Goal: Task Accomplishment & Management: Manage account settings

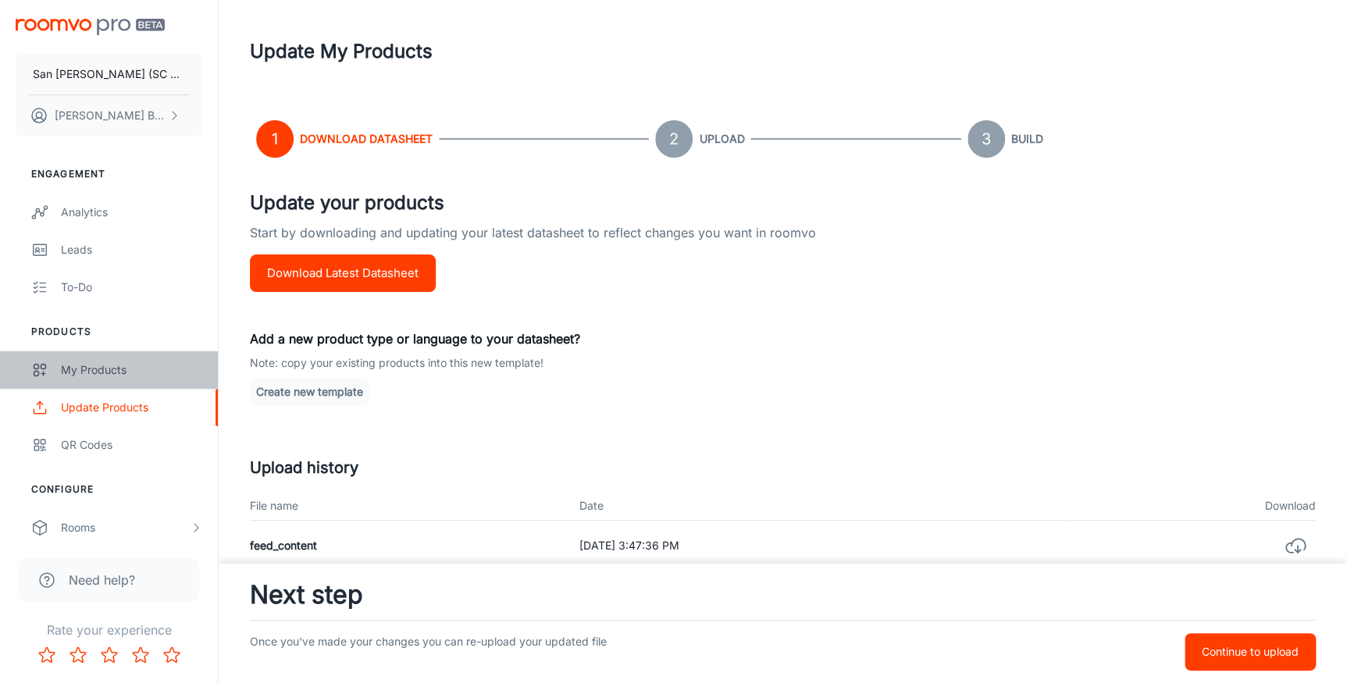
click at [85, 365] on div "My Products" at bounding box center [131, 370] width 141 height 17
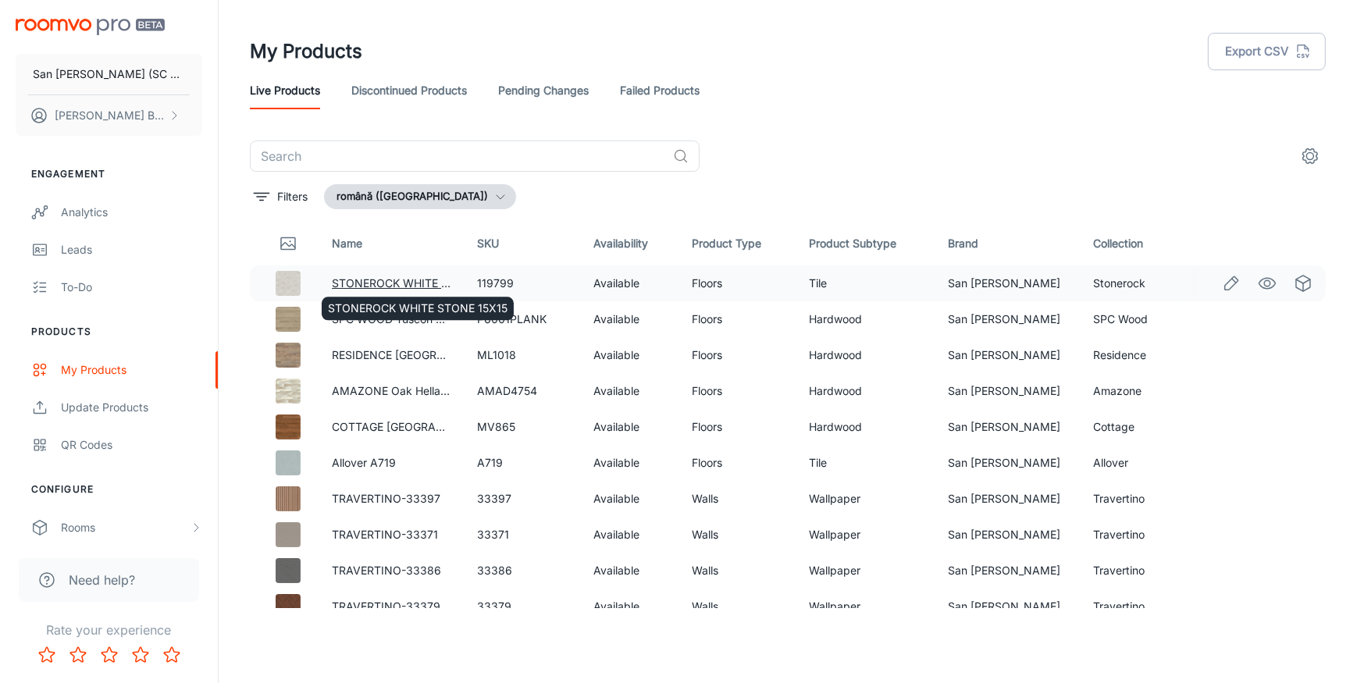
click at [362, 281] on link "STONEROCK WHITE STONE 15X15" at bounding box center [422, 282] width 180 height 13
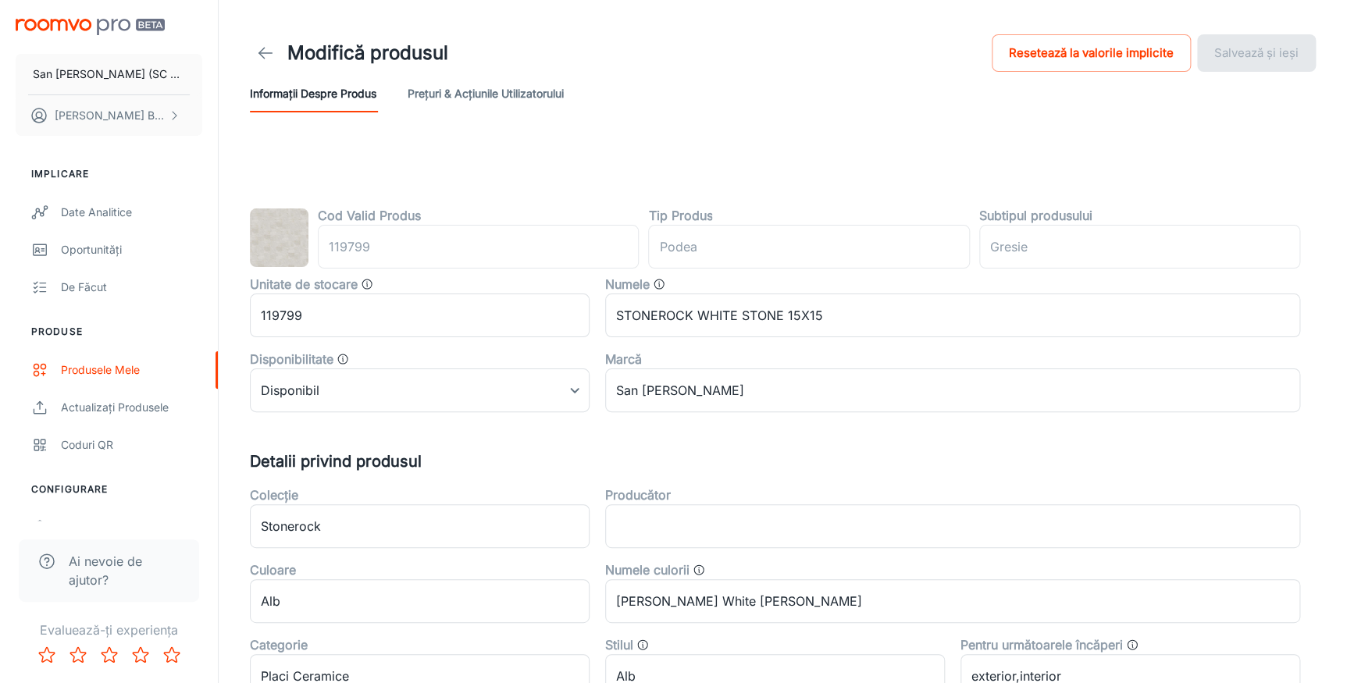
click at [690, 220] on label "Tip Produs" at bounding box center [680, 215] width 64 height 19
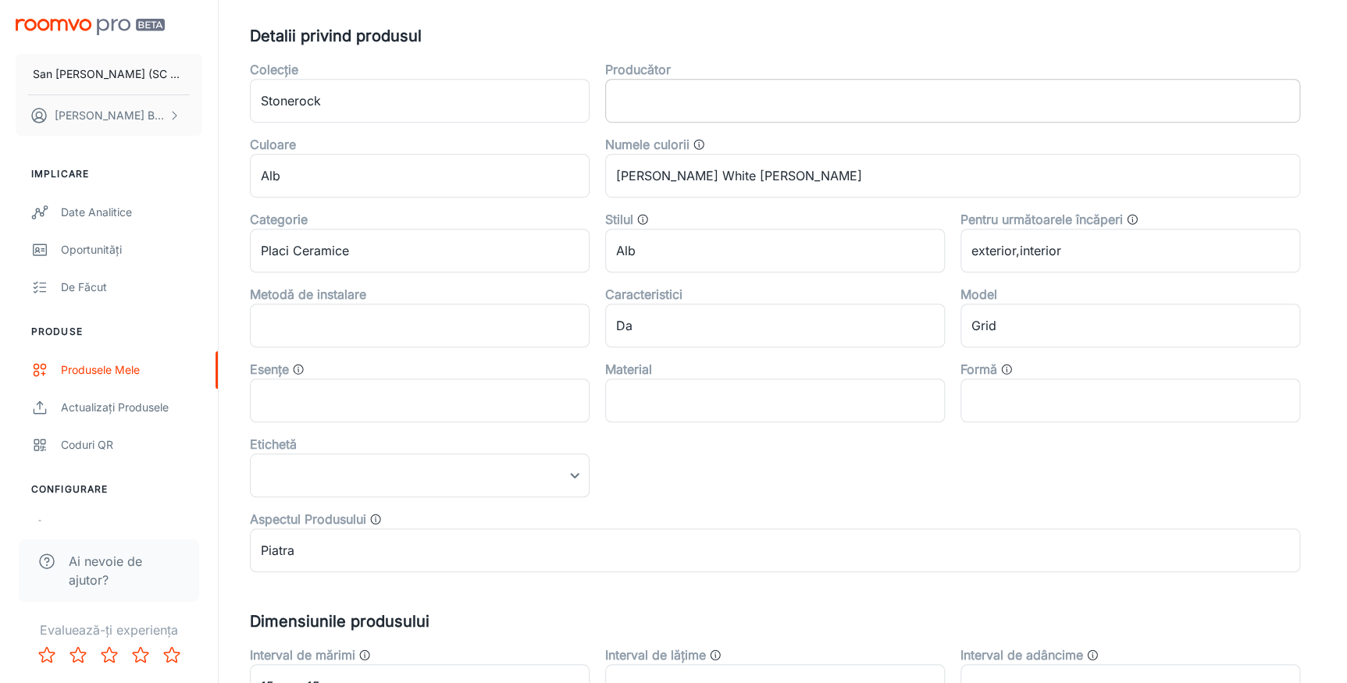
scroll to position [551, 0]
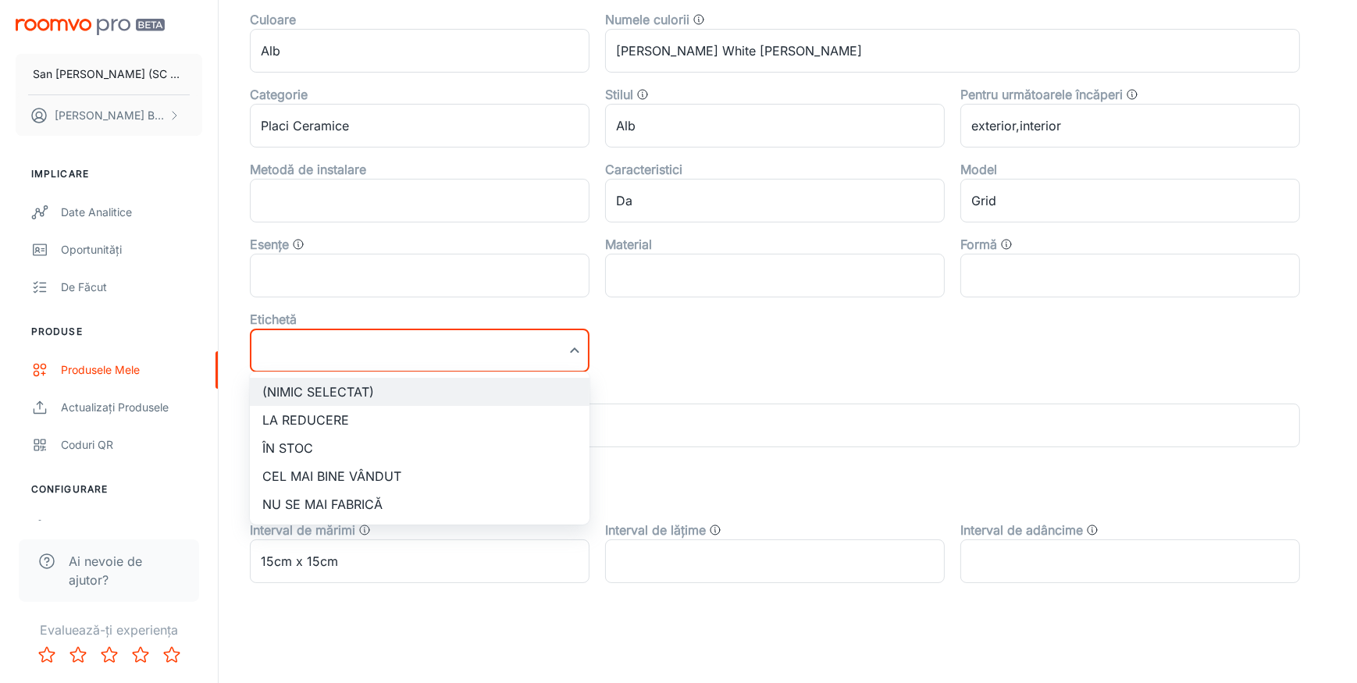
click at [573, 346] on div at bounding box center [678, 341] width 1357 height 683
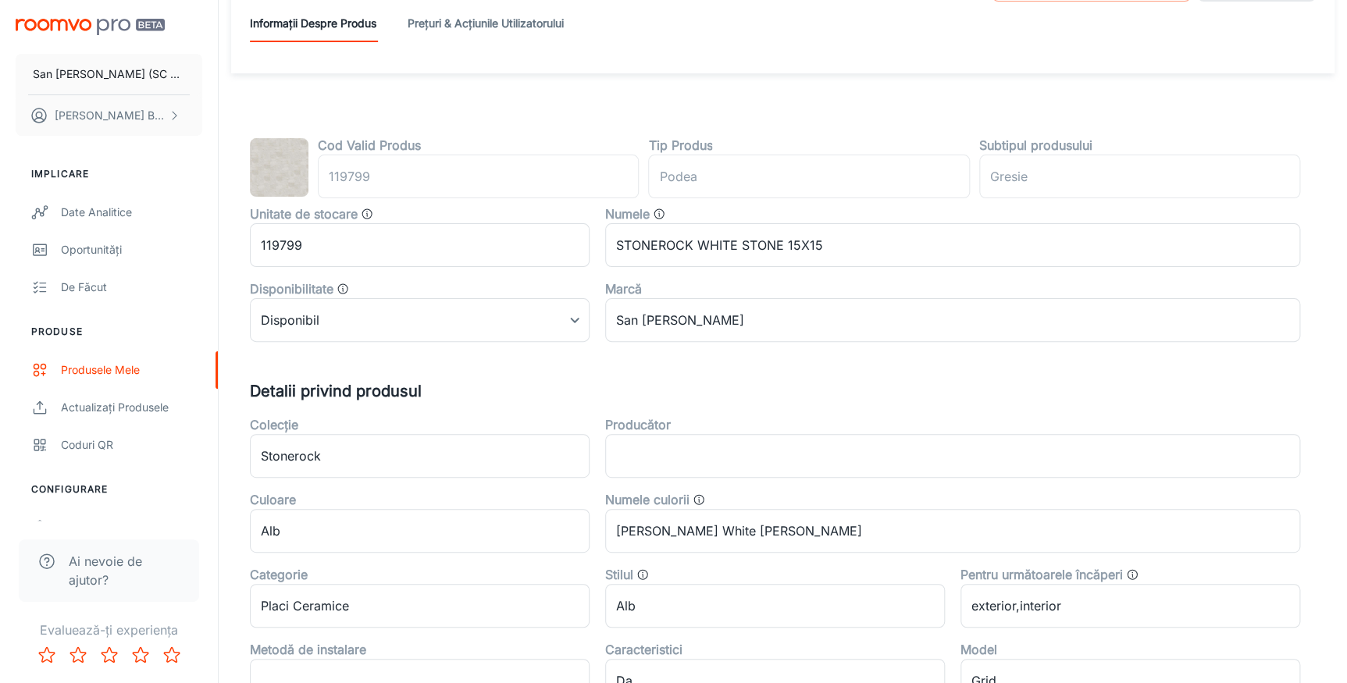
scroll to position [0, 0]
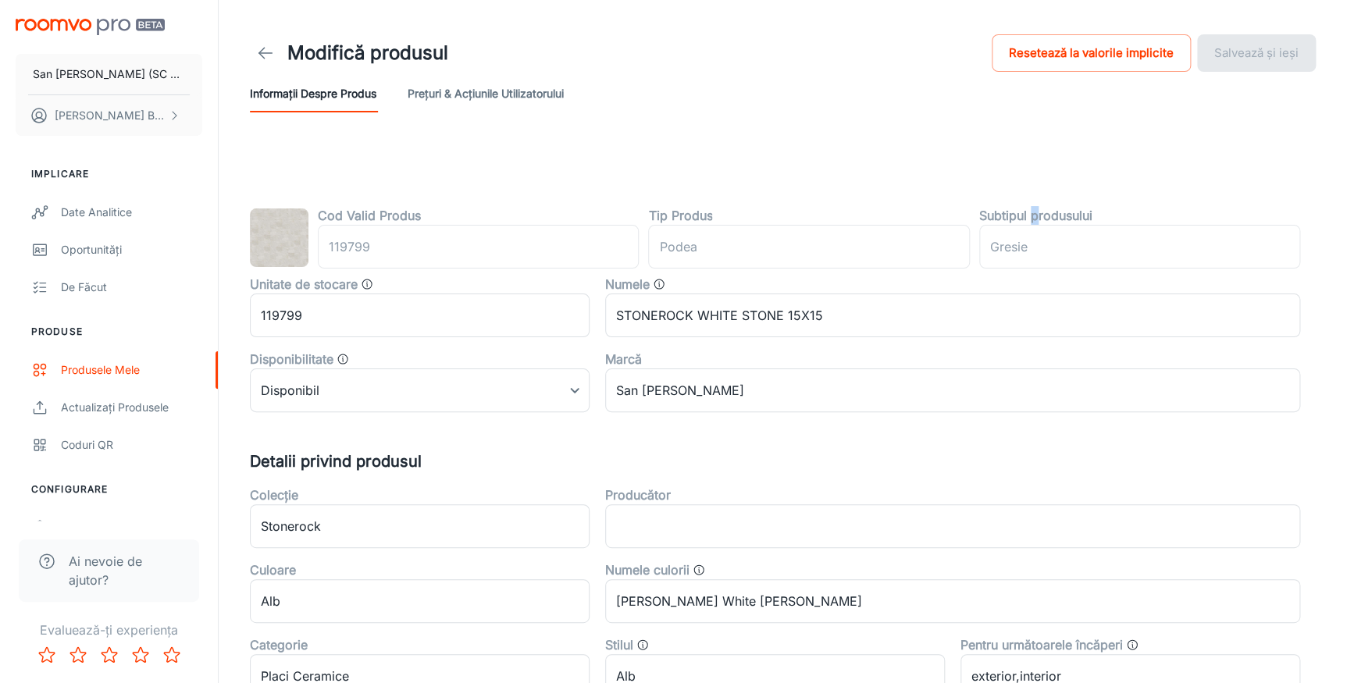
click at [1034, 219] on label "Subtipul produsului" at bounding box center [1035, 215] width 113 height 19
click at [263, 53] on line at bounding box center [265, 53] width 13 height 0
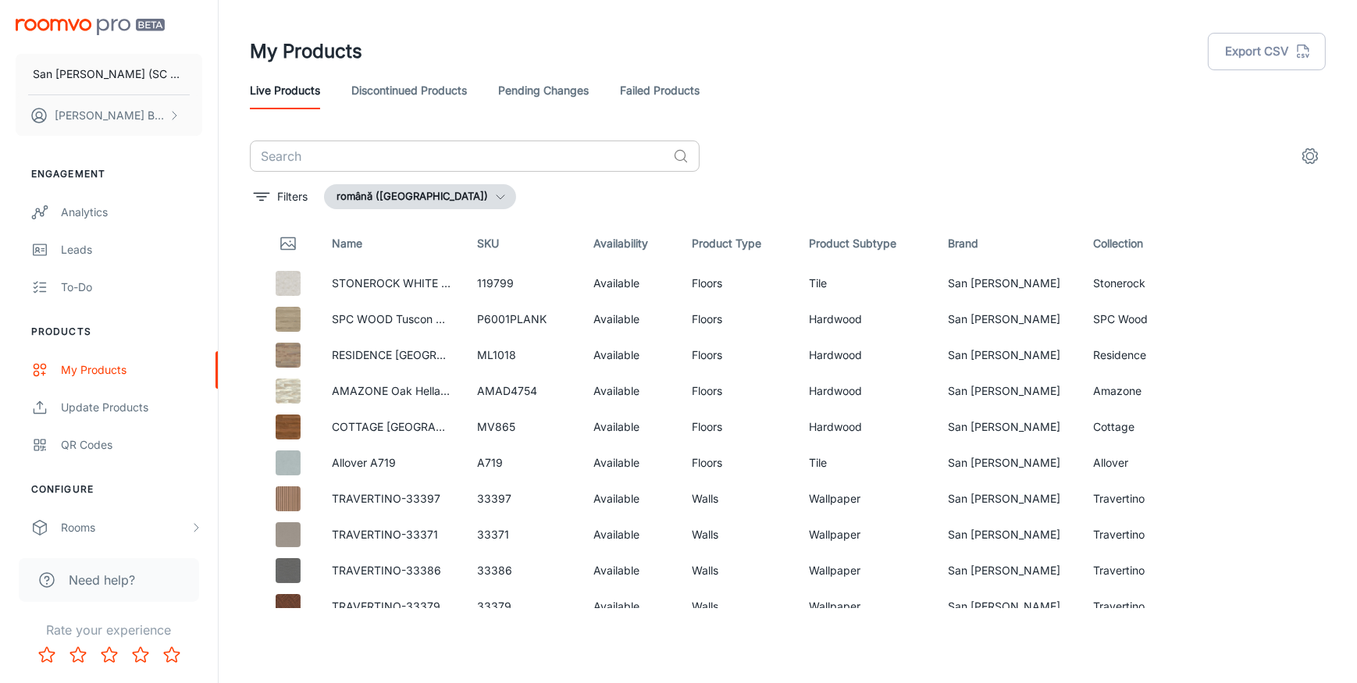
click at [374, 153] on input "text" at bounding box center [458, 156] width 417 height 31
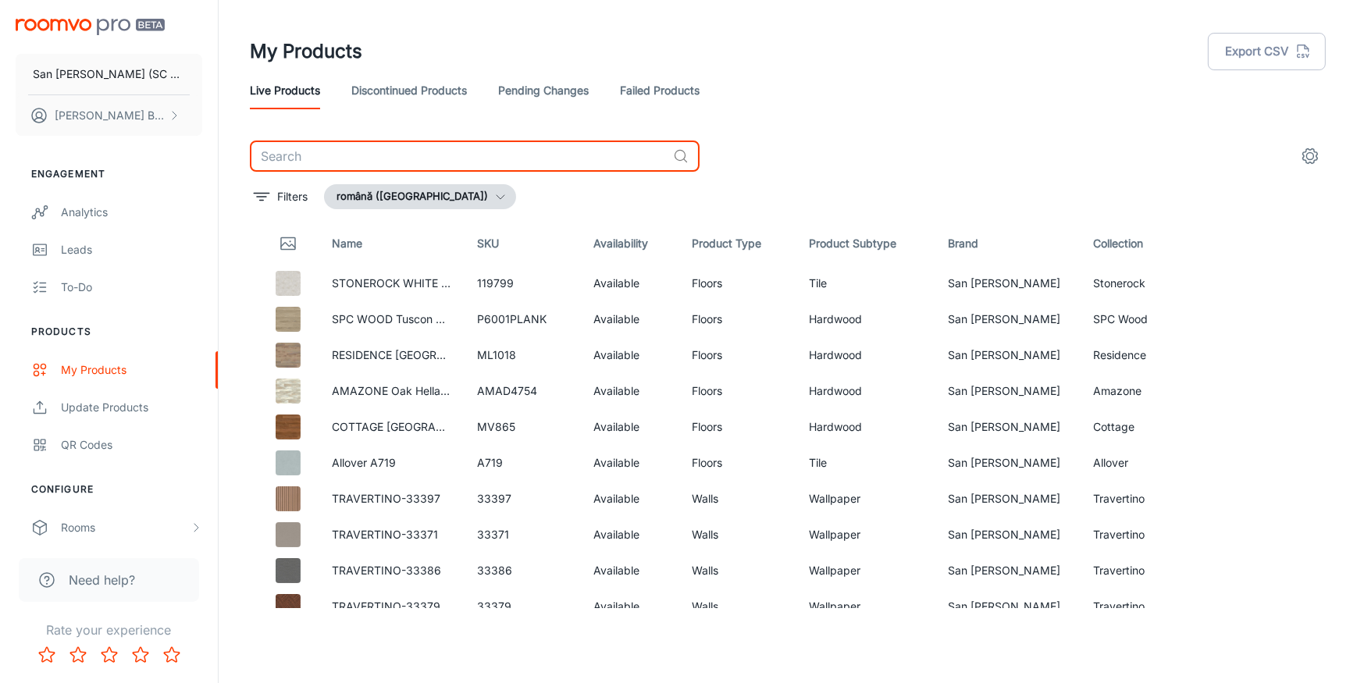
paste input "ROBUSTO Port Oak Medium D4611"
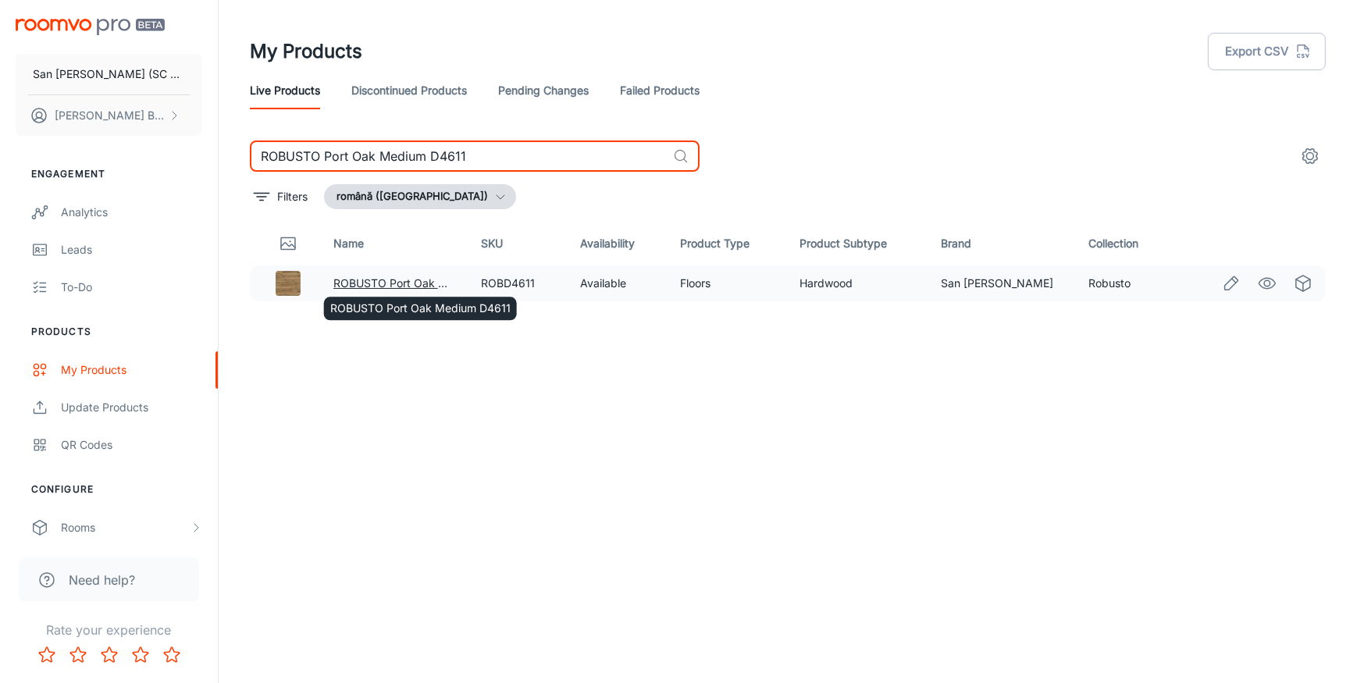
type input "ROBUSTO Port Oak Medium D4611"
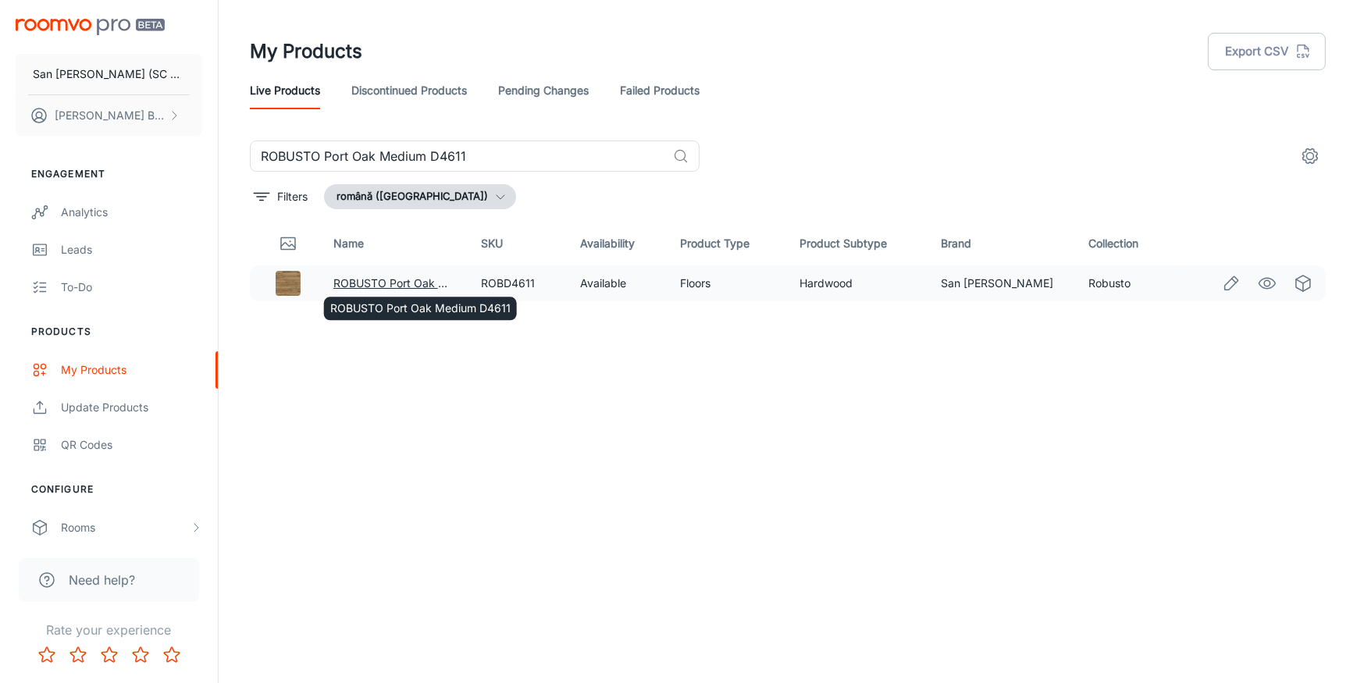
click at [370, 280] on link "ROBUSTO Port Oak Medium D4611" at bounding box center [423, 282] width 180 height 13
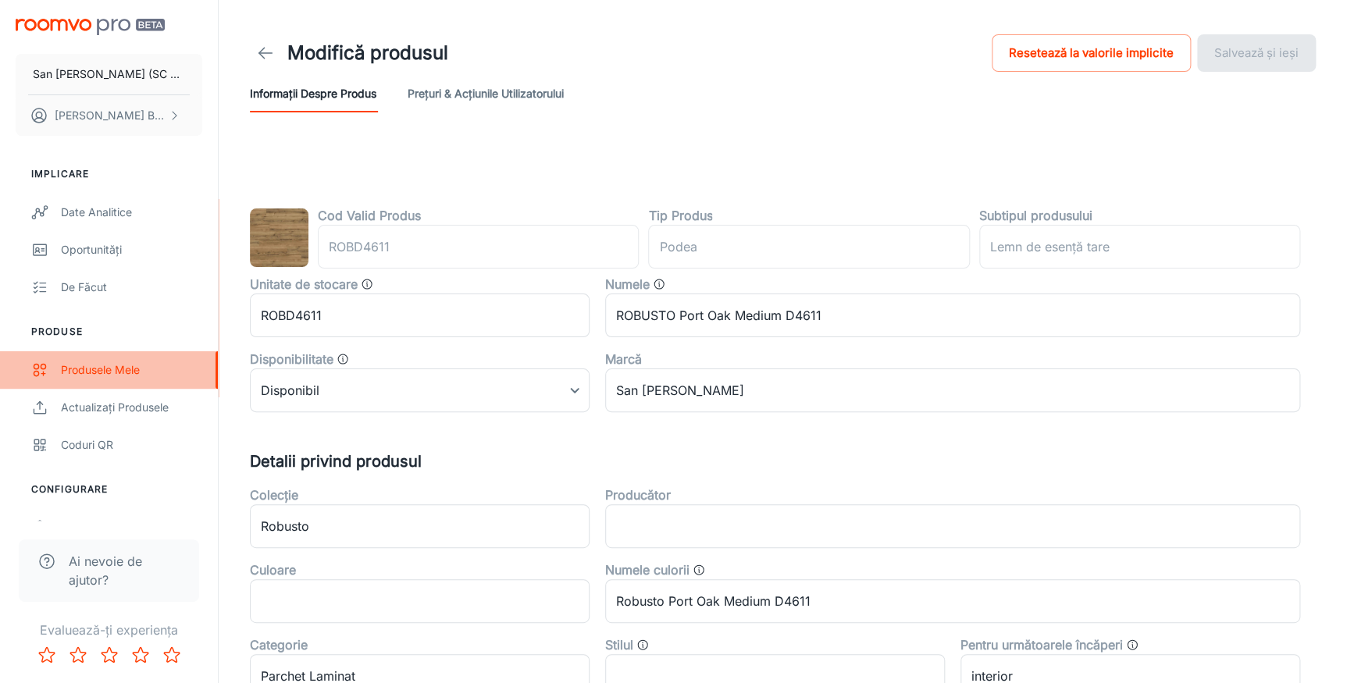
click at [79, 367] on div "Produsele mele" at bounding box center [131, 370] width 141 height 17
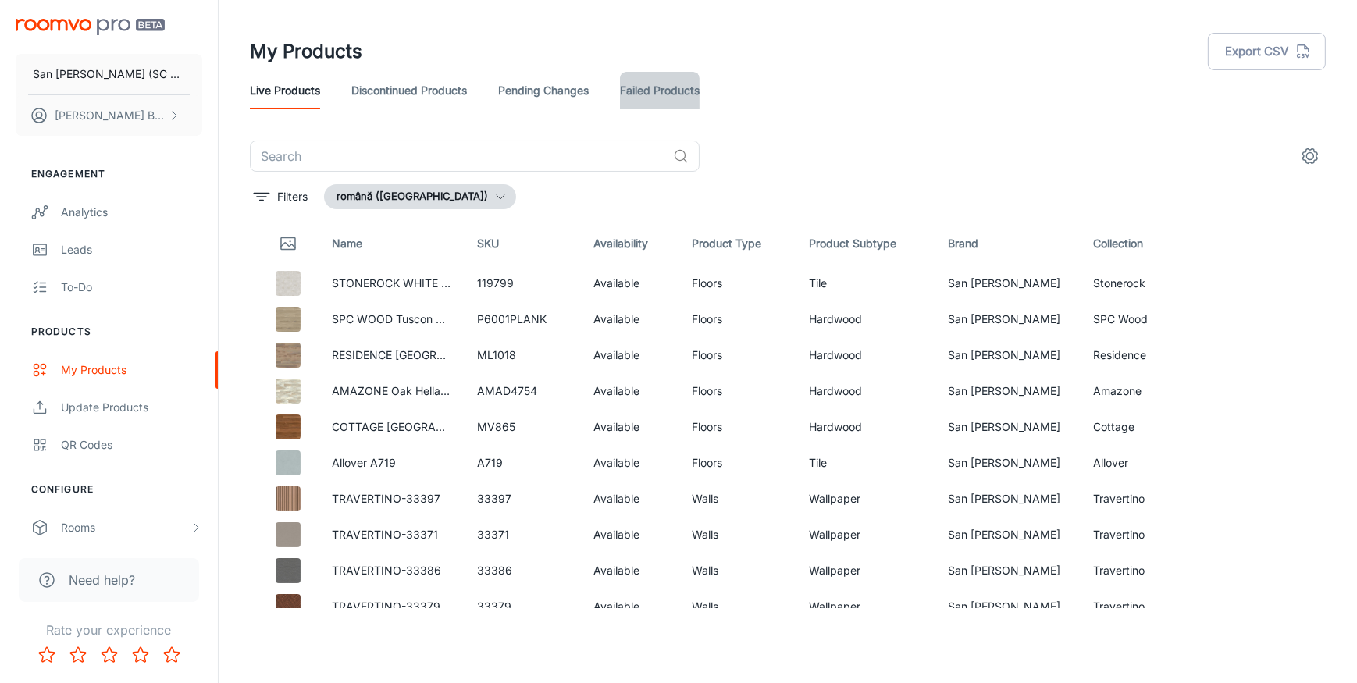
click at [639, 87] on link "Failed Products" at bounding box center [660, 90] width 80 height 37
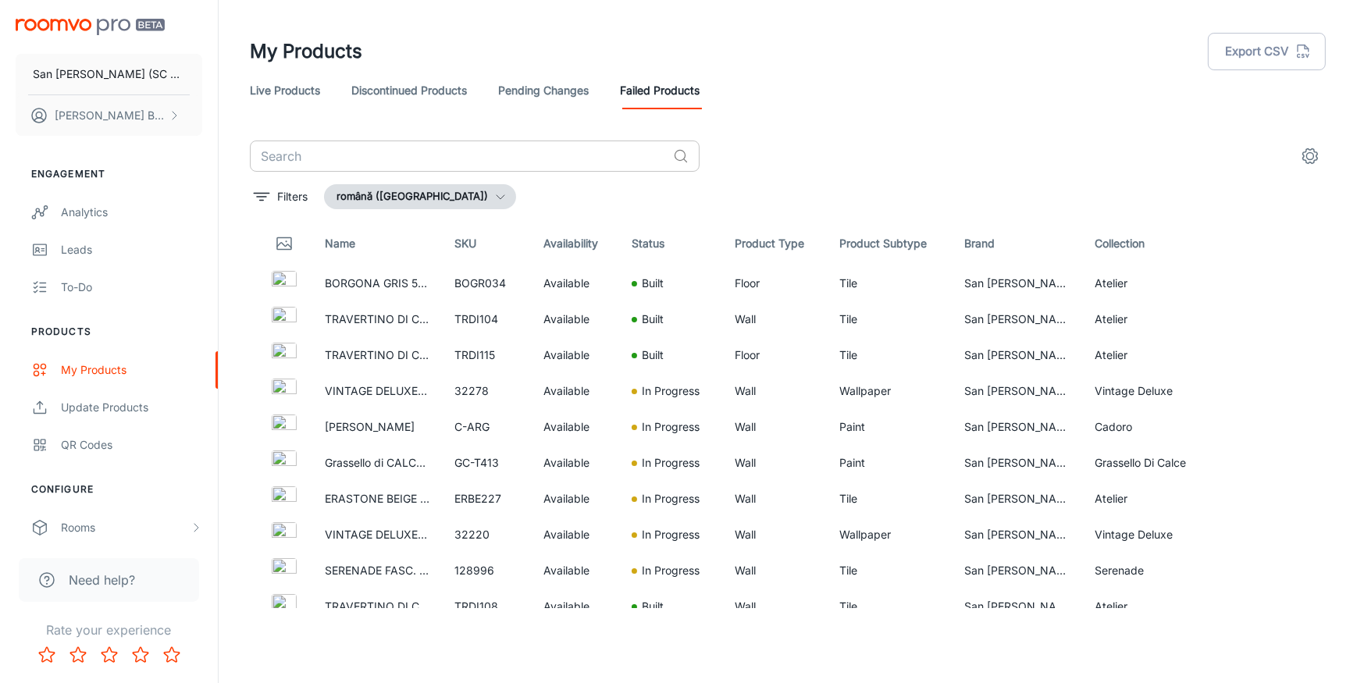
click at [571, 159] on input "text" at bounding box center [458, 156] width 417 height 31
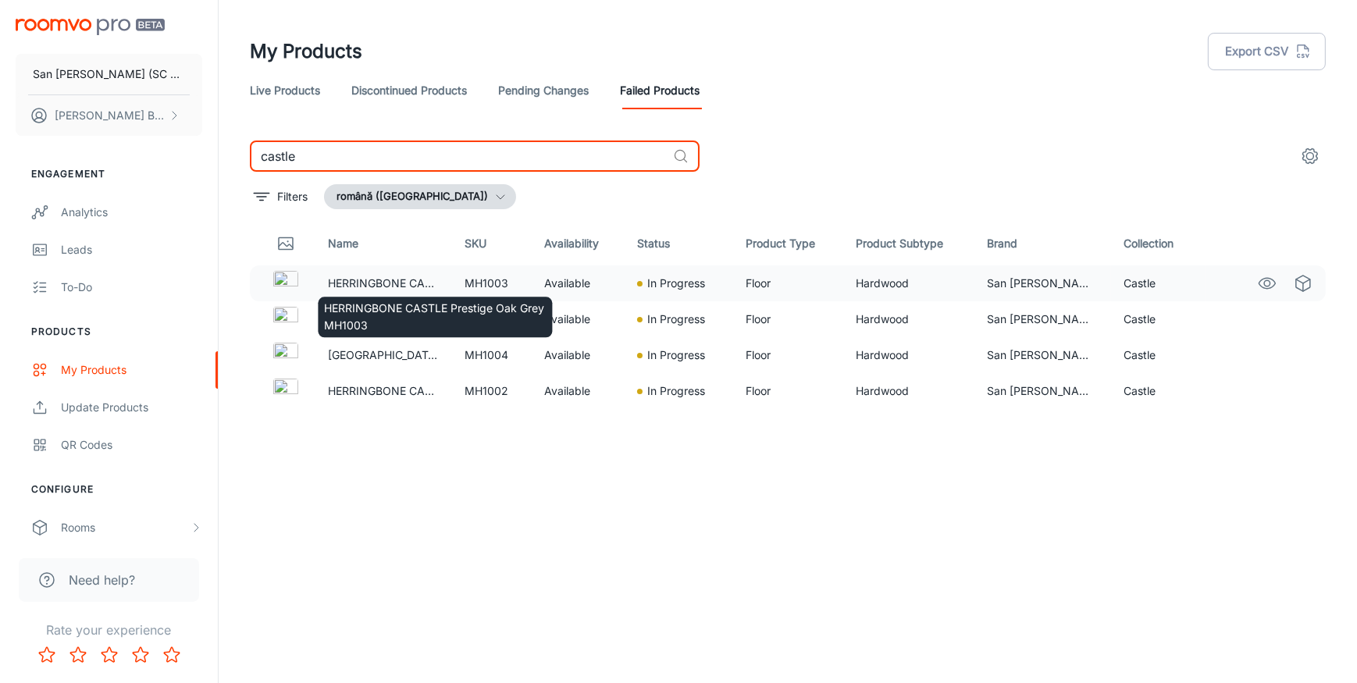
type input "castle"
click at [354, 275] on p "HERRINGBONE CASTLE Prestige Oak Grey MH1003" at bounding box center [384, 283] width 112 height 17
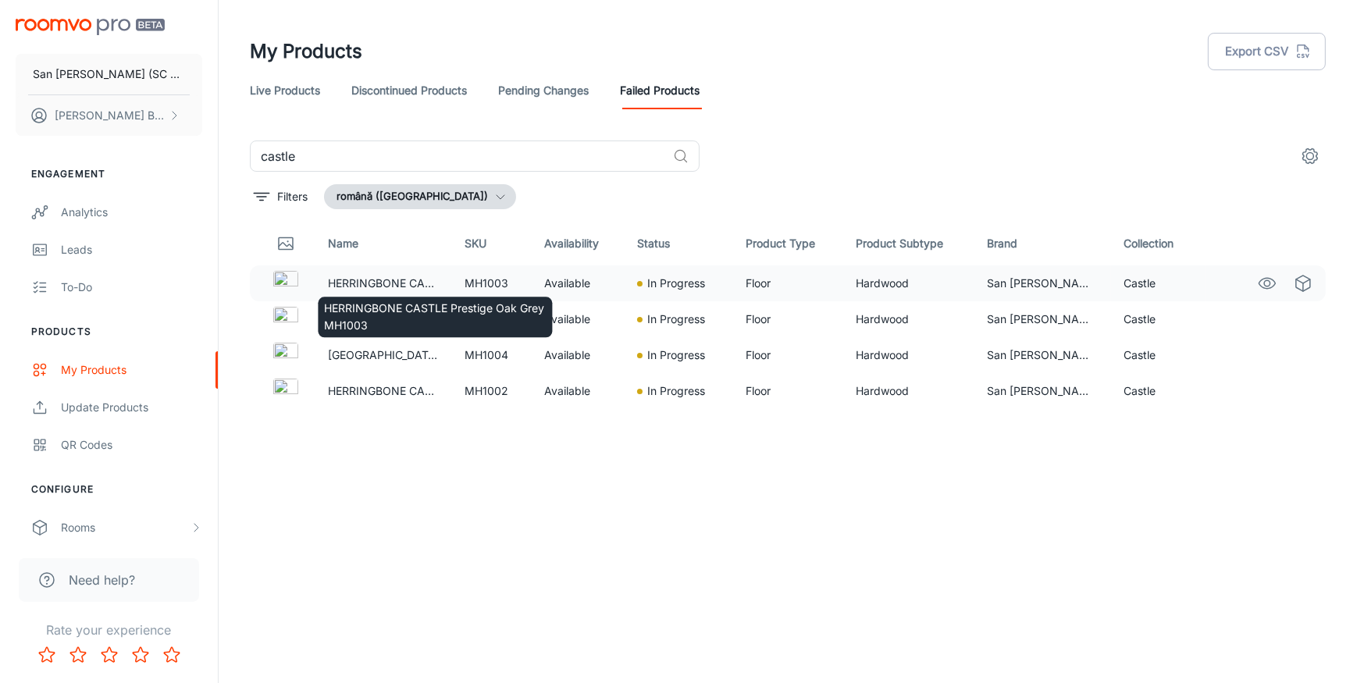
click at [353, 280] on p "HERRINGBONE CASTLE Prestige Oak Grey MH1003" at bounding box center [384, 283] width 112 height 17
click at [353, 283] on p "HERRINGBONE CASTLE Prestige Oak Grey MH1003" at bounding box center [384, 283] width 112 height 17
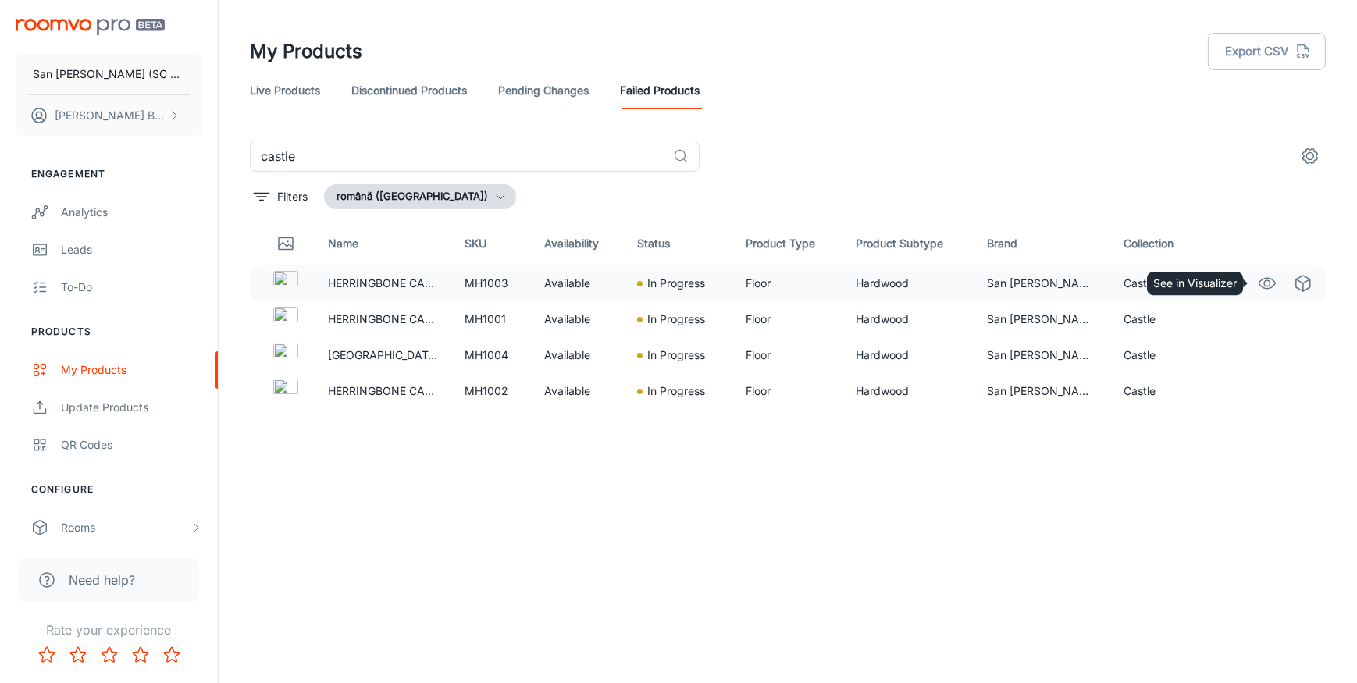
click at [1271, 282] on icon "See in Visualizer" at bounding box center [1267, 283] width 19 height 19
click at [1302, 282] on polyline "See in Virtual Samples" at bounding box center [1303, 282] width 14 height 4
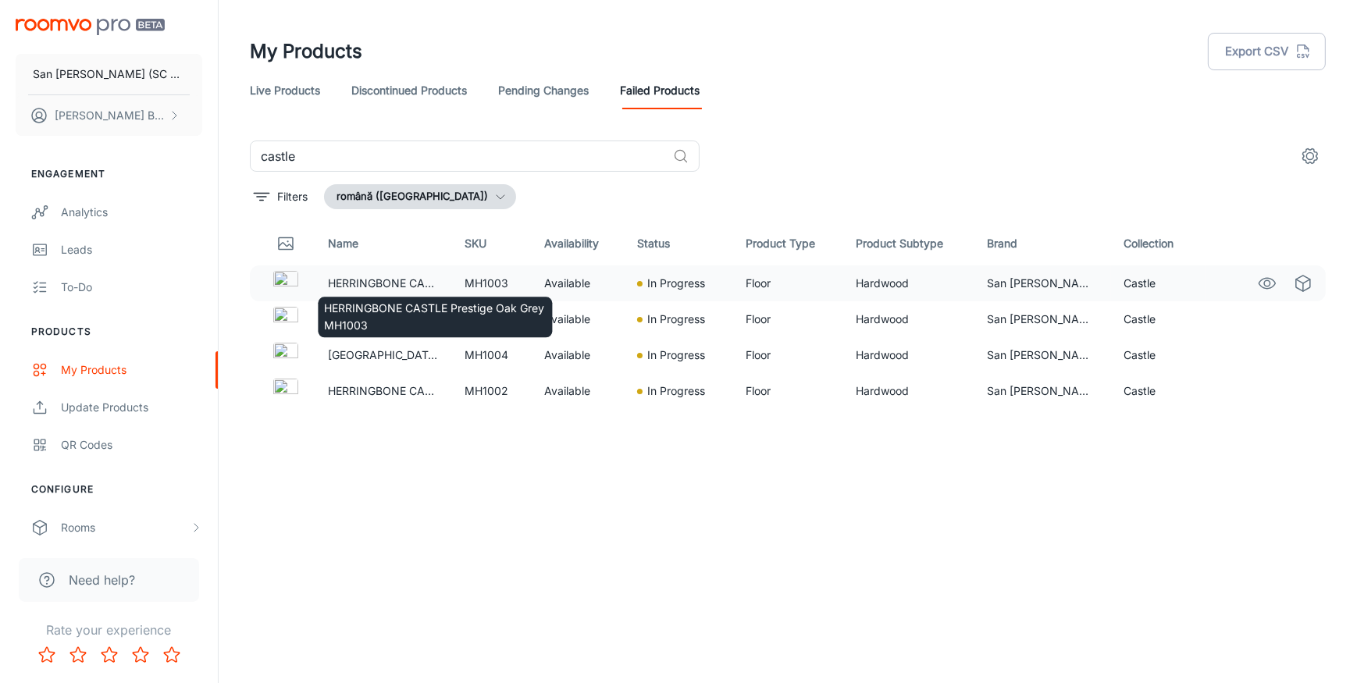
click at [390, 284] on p "HERRINGBONE CASTLE Prestige Oak Grey MH1003" at bounding box center [384, 283] width 112 height 17
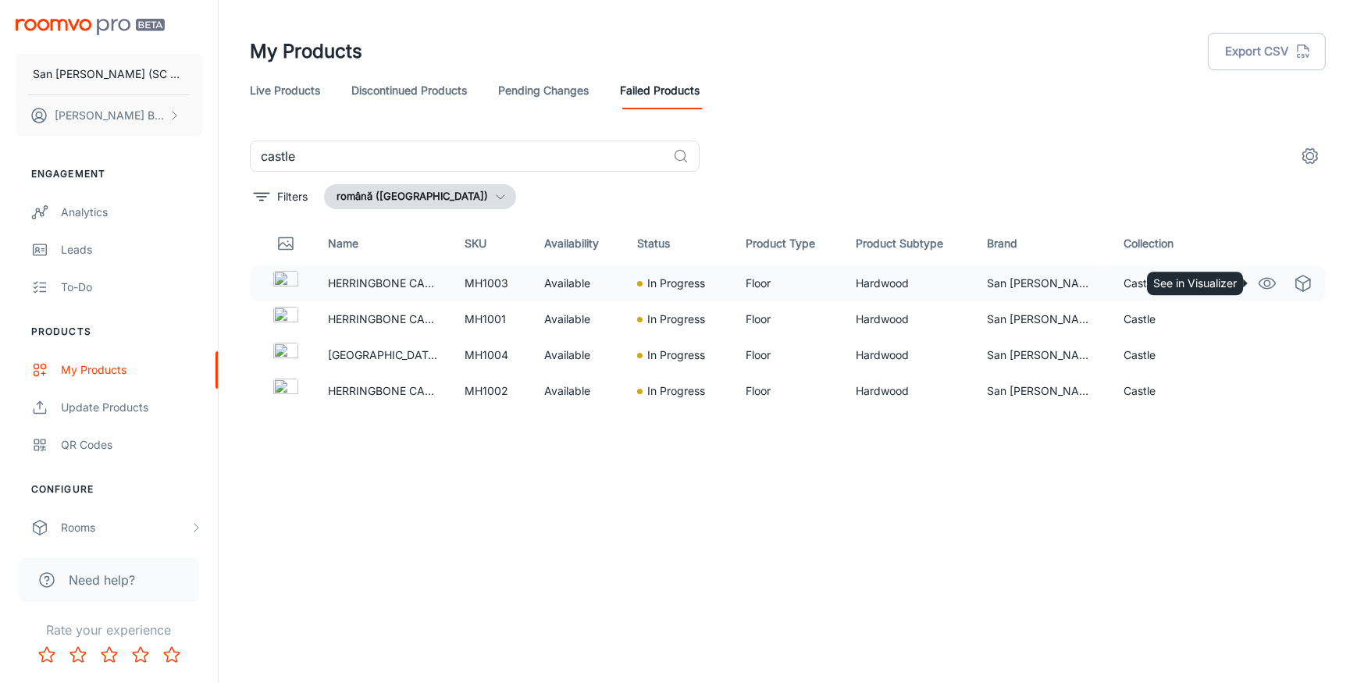
click at [1266, 280] on icon "See in Visualizer" at bounding box center [1267, 283] width 19 height 19
click at [790, 486] on div "Name SKU Availability Status Product Type Product Subtype Brand Collection HERR…" at bounding box center [788, 415] width 1076 height 387
